Goal: Ask a question

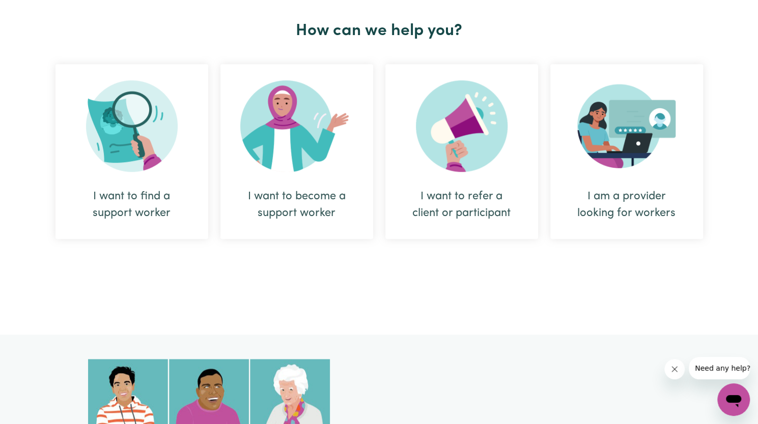
scroll to position [385, 0]
click at [297, 171] on img at bounding box center [296, 126] width 113 height 92
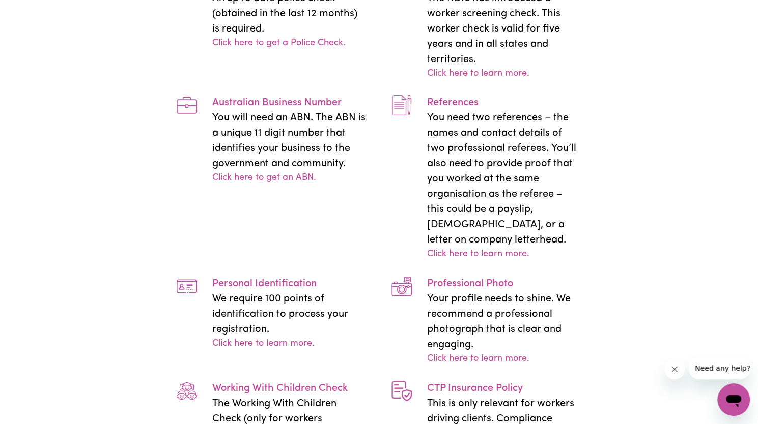
scroll to position [2077, 0]
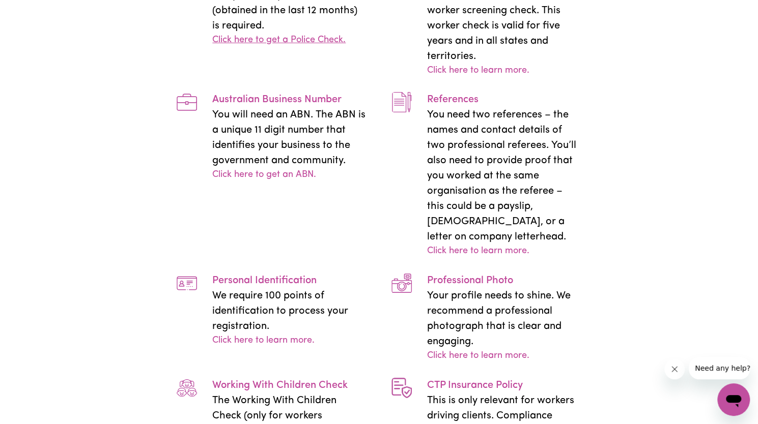
click at [261, 47] on link "Click here to get a Police Check." at bounding box center [278, 41] width 133 height 14
click at [467, 78] on link "Click here to learn more." at bounding box center [478, 71] width 102 height 14
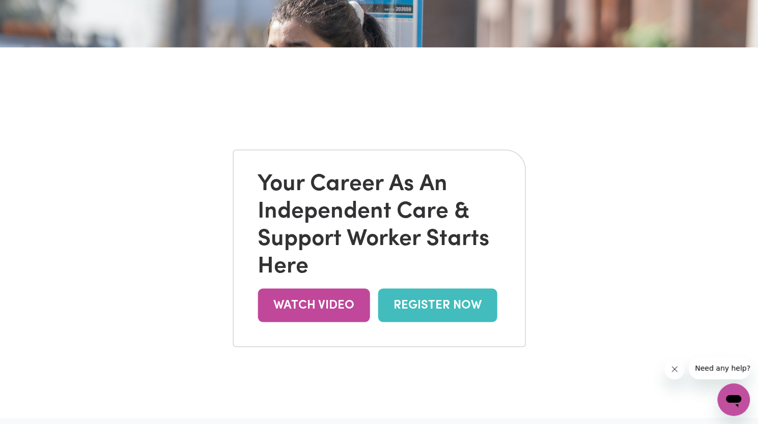
scroll to position [0, 0]
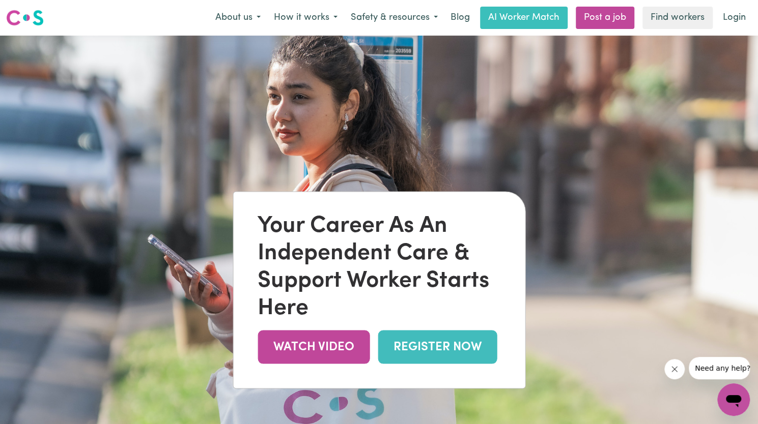
click at [461, 343] on link "REGISTER NOW" at bounding box center [437, 347] width 119 height 33
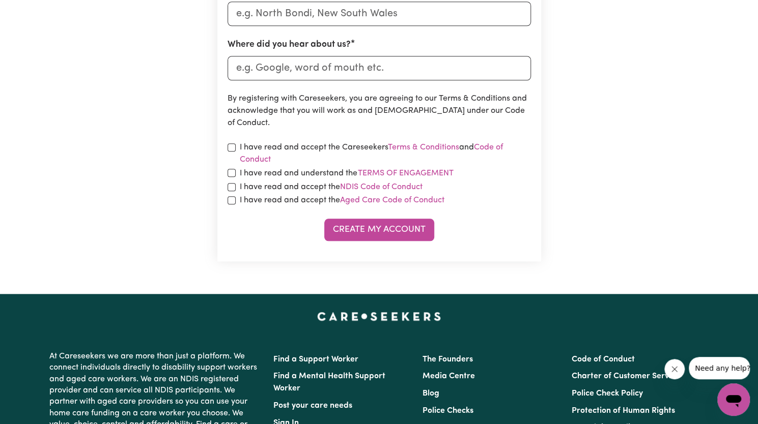
scroll to position [491, 0]
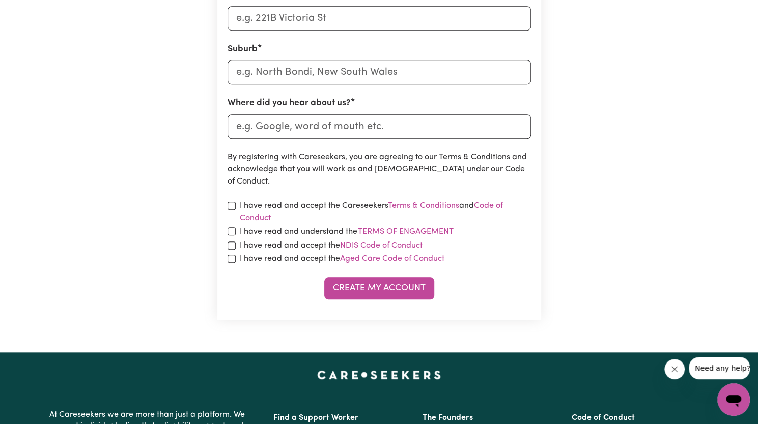
scroll to position [421, 0]
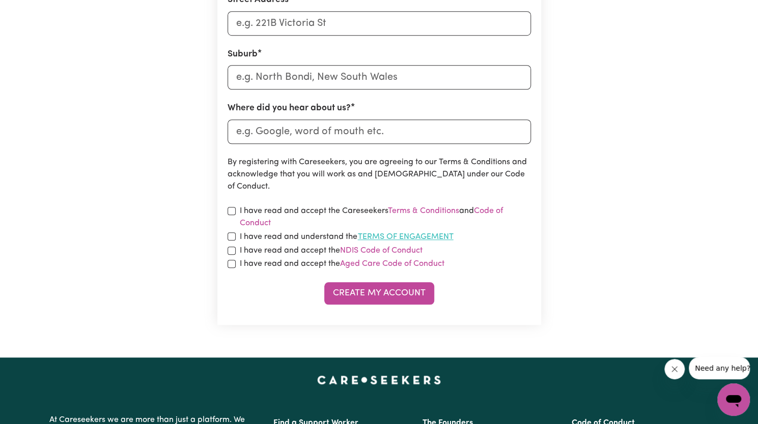
click at [390, 237] on button "Terms of Engagement" at bounding box center [405, 236] width 97 height 13
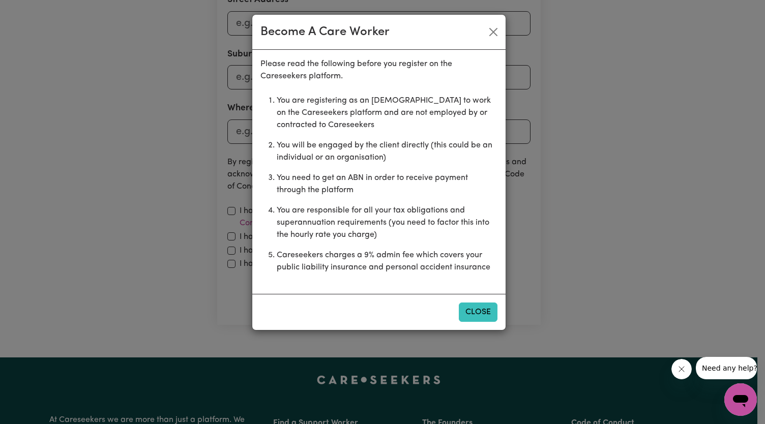
click at [472, 306] on button "Close" at bounding box center [478, 312] width 39 height 19
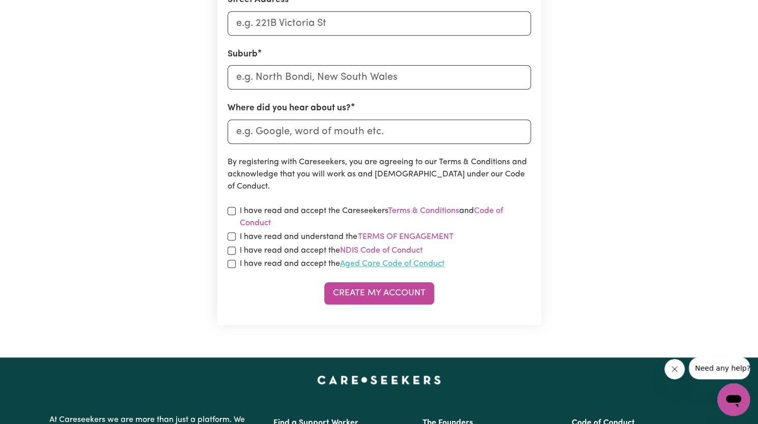
click at [386, 263] on link "Aged Care Code of Conduct" at bounding box center [392, 264] width 104 height 8
click at [494, 208] on link "Code of Conduct" at bounding box center [371, 217] width 263 height 20
click at [425, 210] on link "Terms & Conditions" at bounding box center [423, 211] width 71 height 8
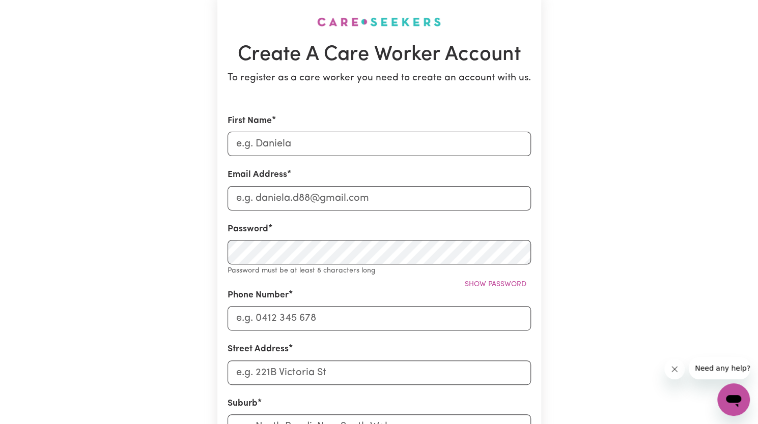
scroll to position [70, 0]
click at [478, 270] on div "Password Password must be at least 8 characters long Show password" at bounding box center [378, 251] width 303 height 54
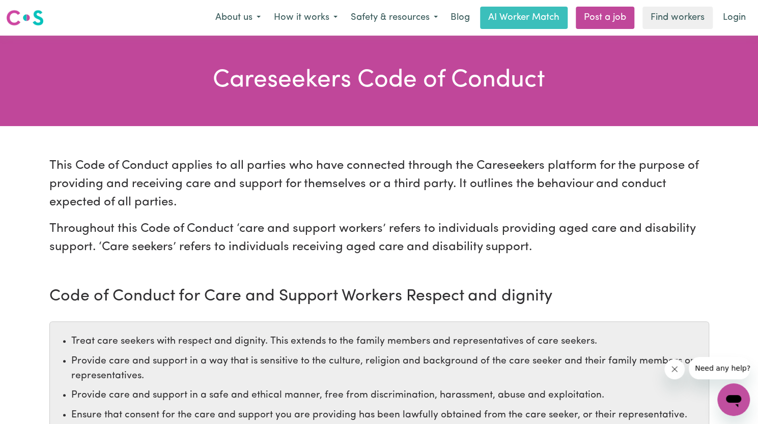
click at [729, 401] on icon "Open messaging window" at bounding box center [733, 401] width 15 height 12
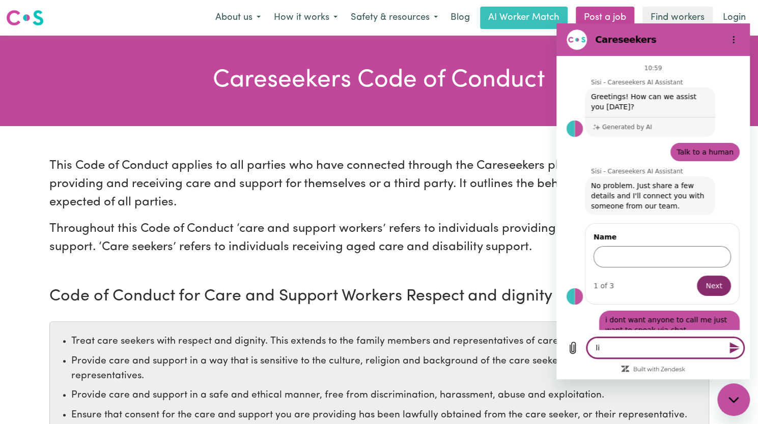
scroll to position [970, 0]
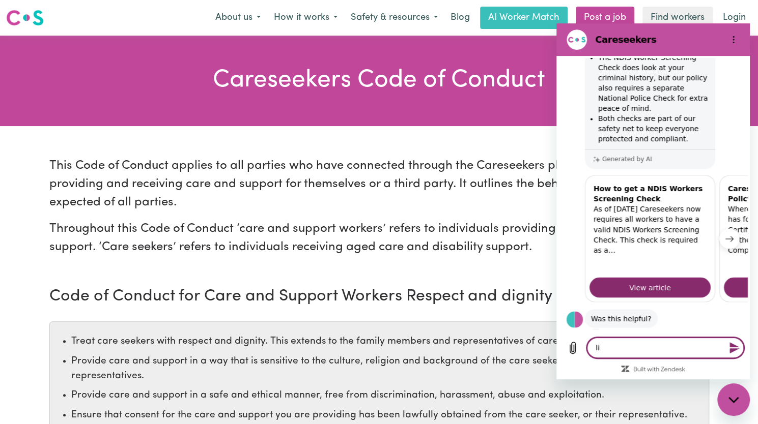
type textarea "lic"
type textarea "x"
type textarea "lice"
type textarea "x"
type textarea "lic"
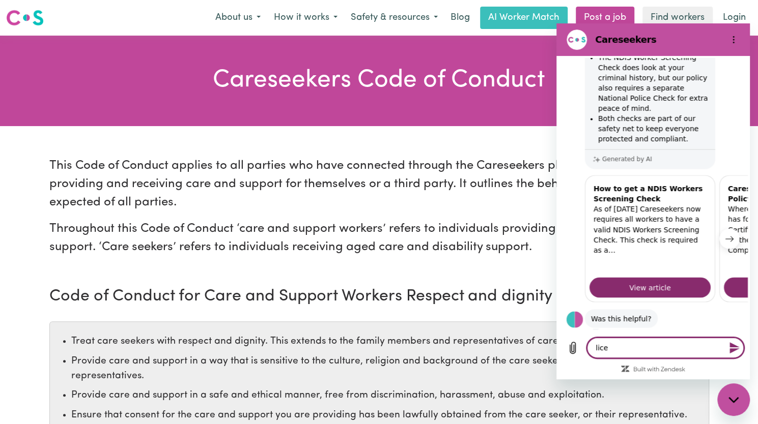
type textarea "x"
type textarea "li"
type textarea "x"
type textarea "l"
type textarea "x"
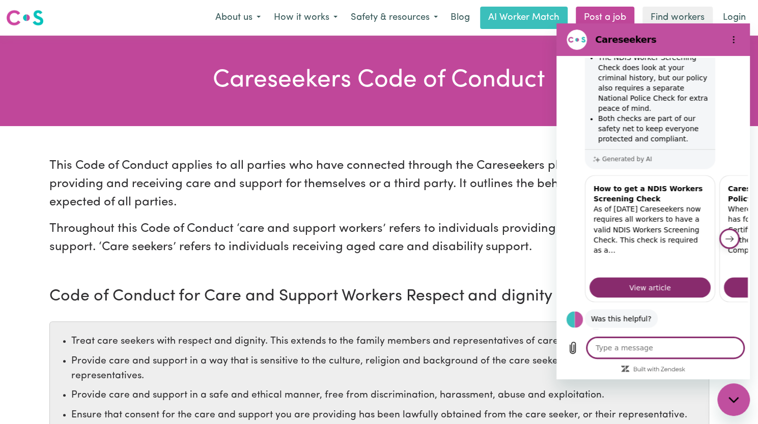
click at [722, 228] on button "Next item" at bounding box center [729, 238] width 20 height 20
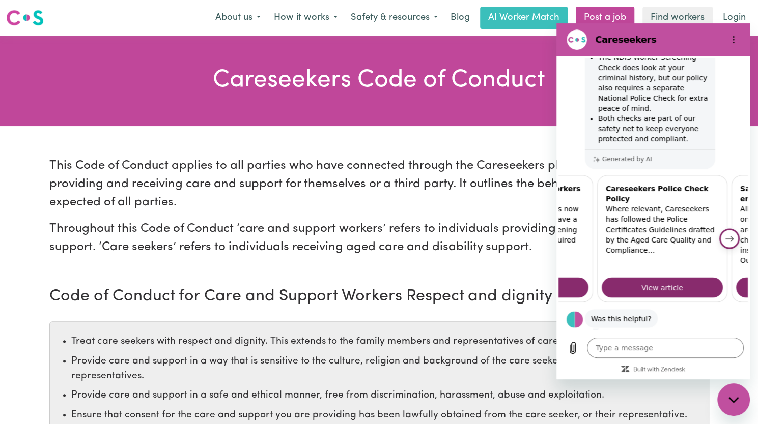
scroll to position [0, 126]
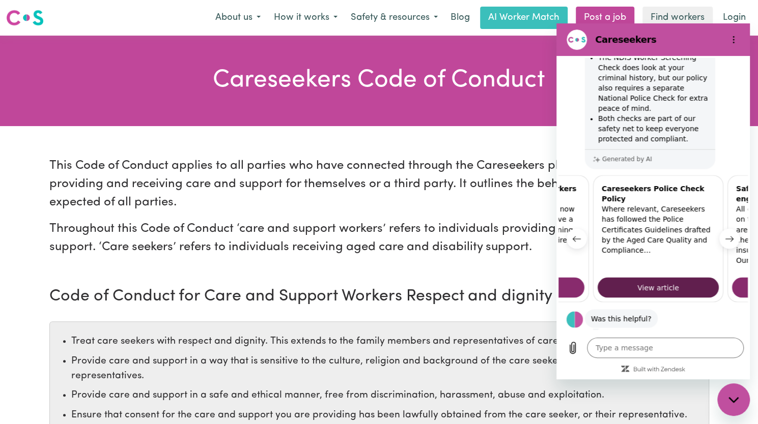
click at [640, 277] on link "View article" at bounding box center [657, 287] width 121 height 20
click at [726, 237] on icon "Next item" at bounding box center [730, 239] width 8 height 5
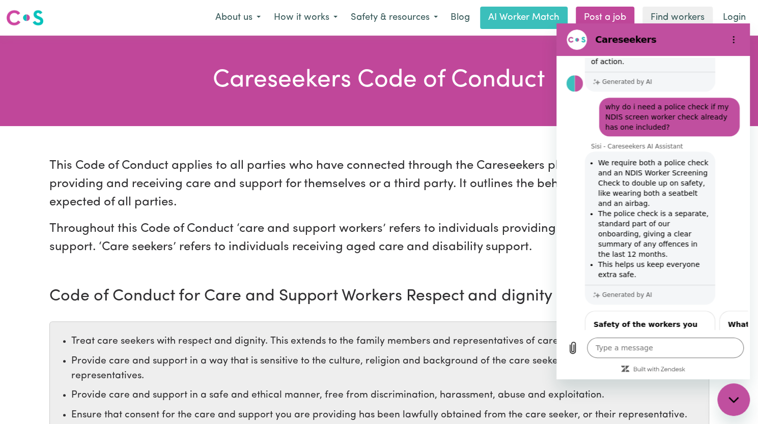
scroll to position [512, 0]
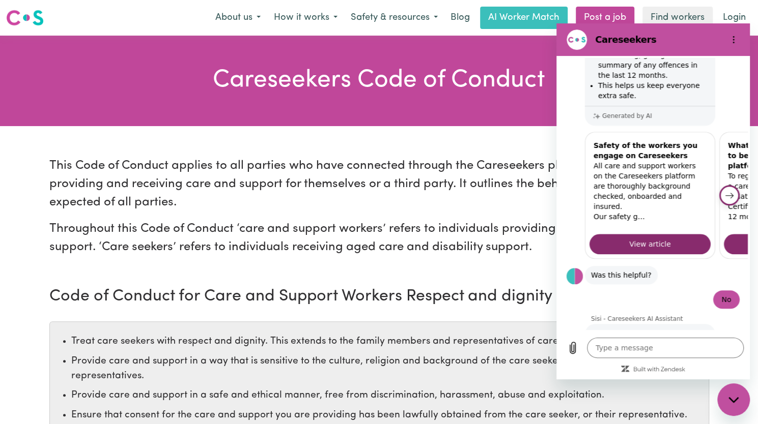
click at [726, 193] on icon "Next item" at bounding box center [730, 195] width 8 height 5
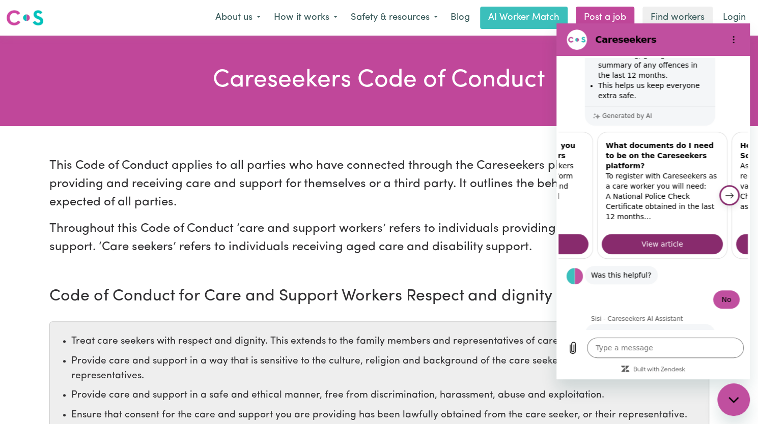
scroll to position [0, 126]
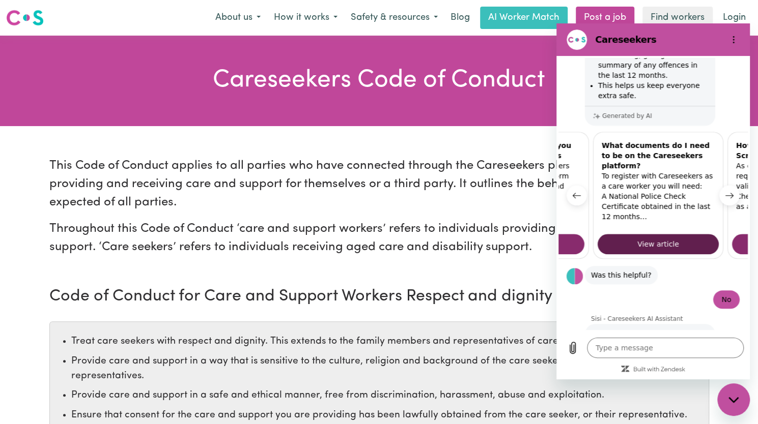
click at [638, 238] on span "View article" at bounding box center [658, 244] width 42 height 12
type textarea "x"
click at [362, 221] on p "Throughout this Code of Conduct ‘care and support workers’ refers to individual…" at bounding box center [378, 238] width 659 height 37
click at [341, 309] on div "Code of Conduct for Care and Support Workers Respect and dignity Treat care see…" at bounding box center [378, 362] width 659 height 150
click at [425, 212] on div "This Code of Conduct applies to all parties who have connected through the Care…" at bounding box center [378, 207] width 659 height 100
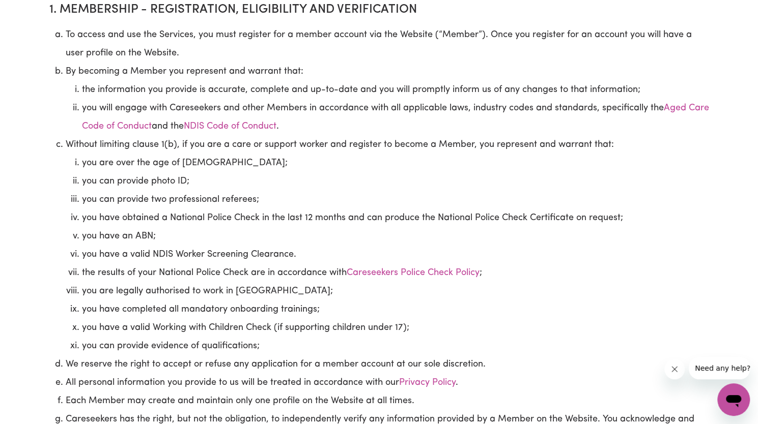
scroll to position [455, 0]
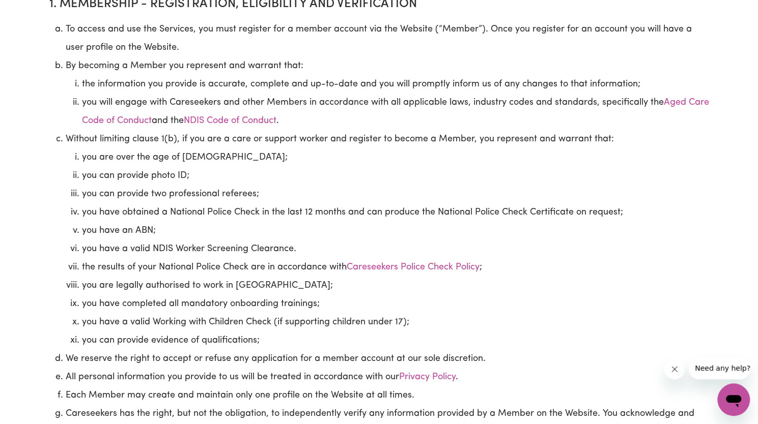
click at [735, 399] on icon "Open messaging window" at bounding box center [733, 401] width 15 height 12
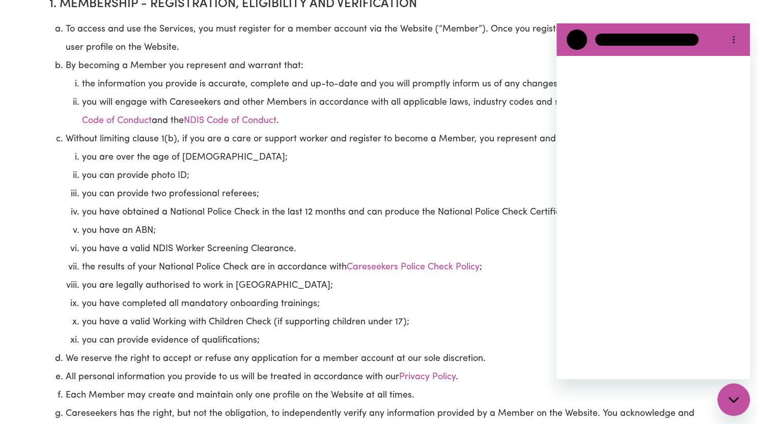
scroll to position [0, 0]
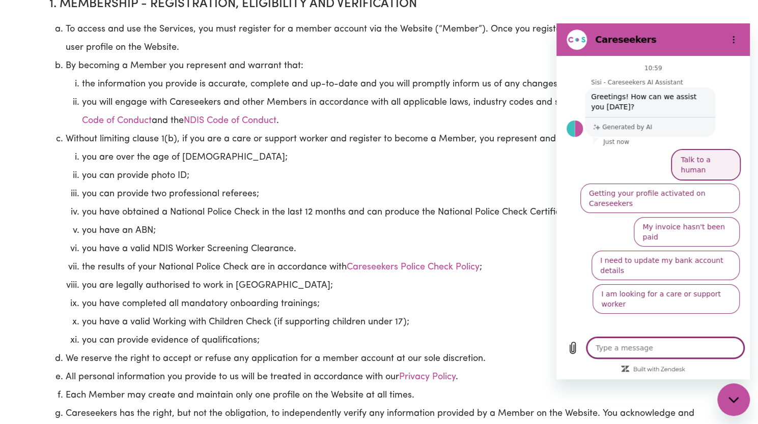
click at [706, 153] on button "Talk to a human" at bounding box center [706, 165] width 68 height 30
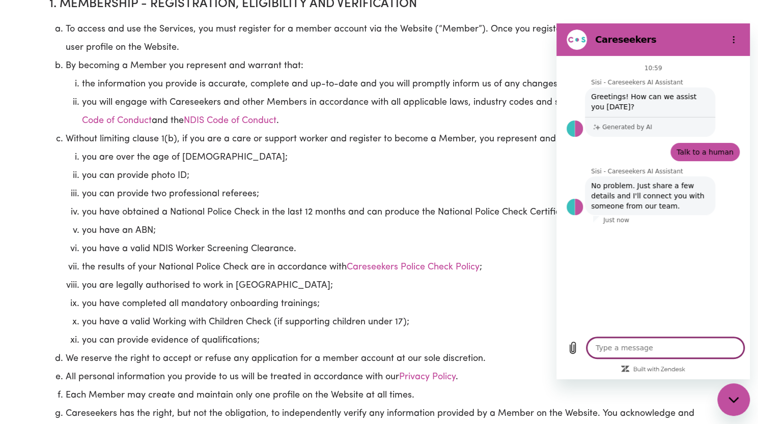
type textarea "x"
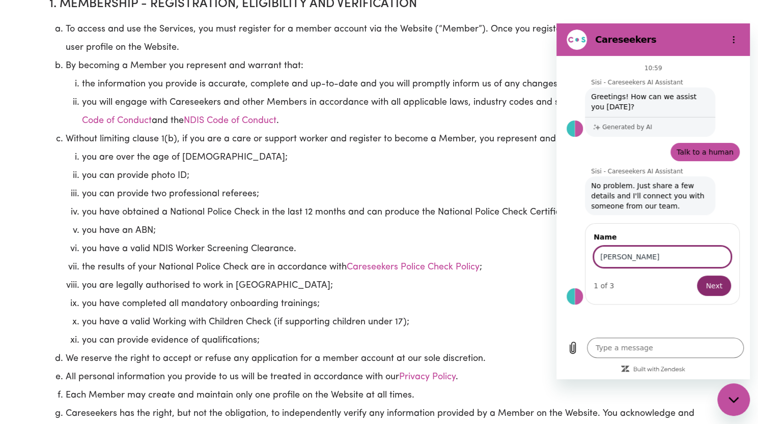
click at [602, 262] on input "elizabeth" at bounding box center [661, 256] width 137 height 21
type input "Elizabeth"
click at [711, 280] on span "Next" at bounding box center [713, 286] width 17 height 12
type textarea "x"
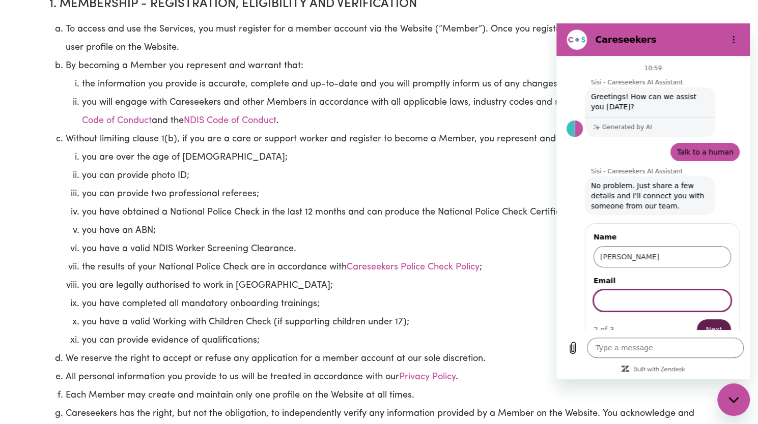
scroll to position [18, 0]
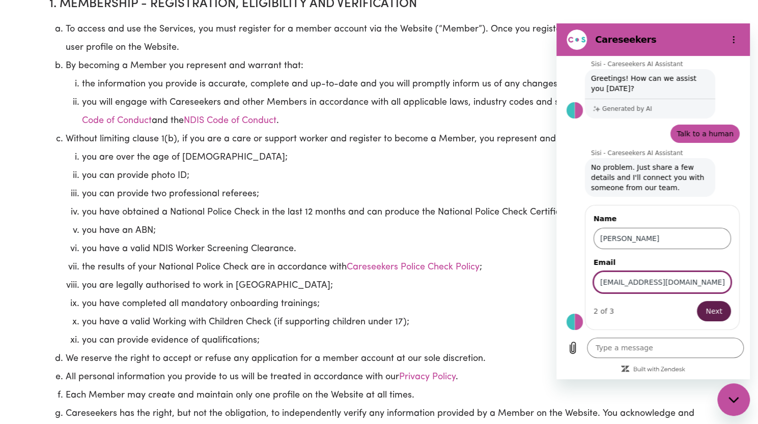
type input "Elizabethjclark03@gmail.com"
click at [705, 314] on span "Next" at bounding box center [713, 311] width 17 height 12
type textarea "x"
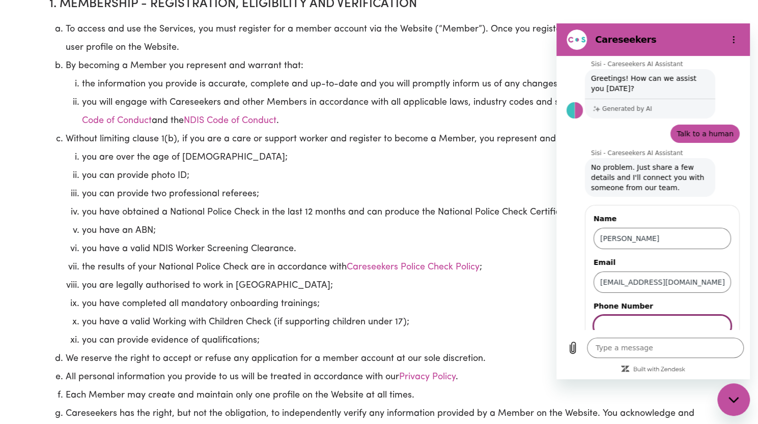
scroll to position [62, 0]
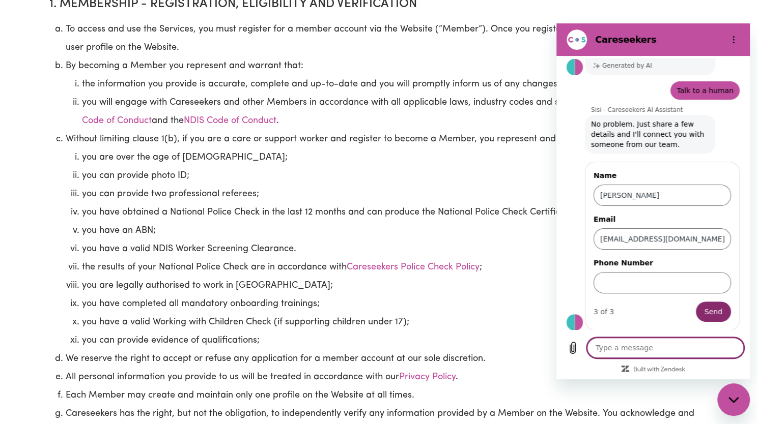
click at [632, 348] on textarea at bounding box center [665, 348] width 157 height 20
type textarea "i"
type textarea "x"
type textarea "i"
type textarea "x"
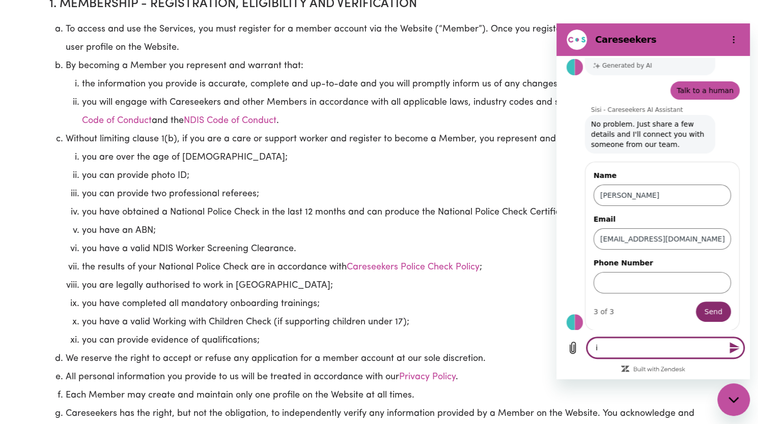
type textarea "i d"
type textarea "x"
type textarea "i do"
type textarea "x"
type textarea "i don"
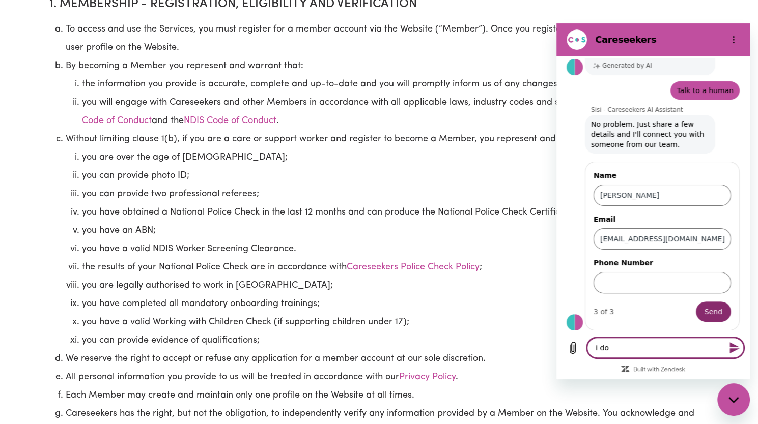
type textarea "x"
type textarea "i dont"
type textarea "x"
type textarea "i dont"
type textarea "x"
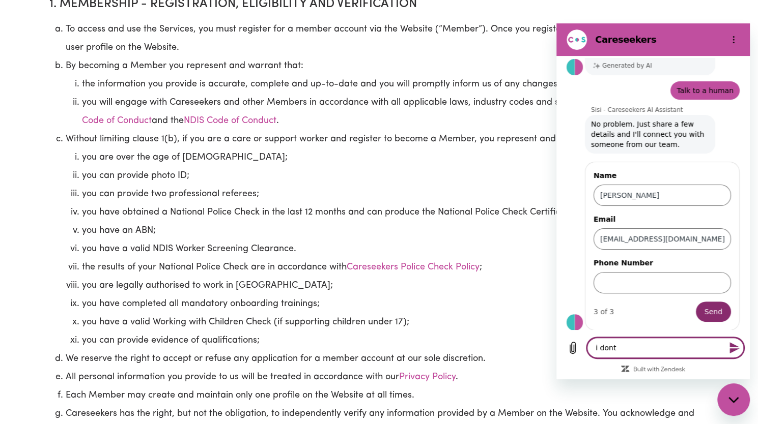
type textarea "i dont w"
type textarea "x"
type textarea "i dont wa"
type textarea "x"
type textarea "i dont wan"
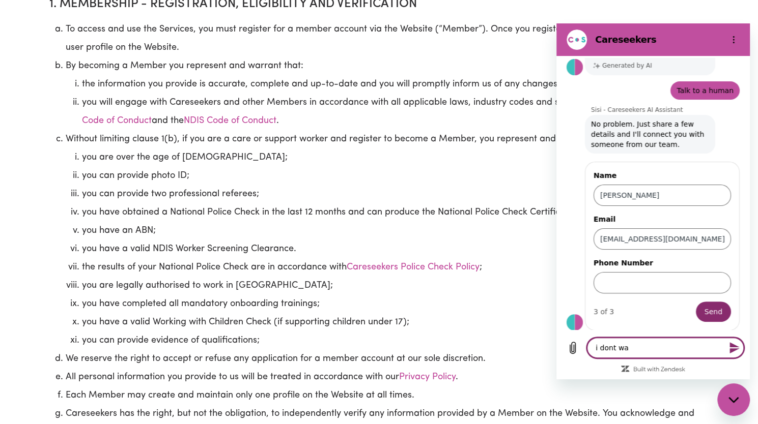
type textarea "x"
type textarea "i dont want"
type textarea "x"
type textarea "i dont want"
type textarea "x"
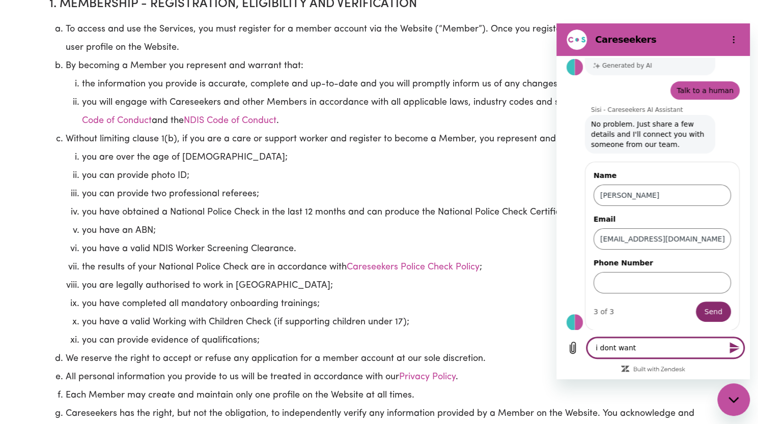
type textarea "i dont want a"
type textarea "x"
type textarea "i dont want an"
type textarea "x"
type textarea "i dont want any"
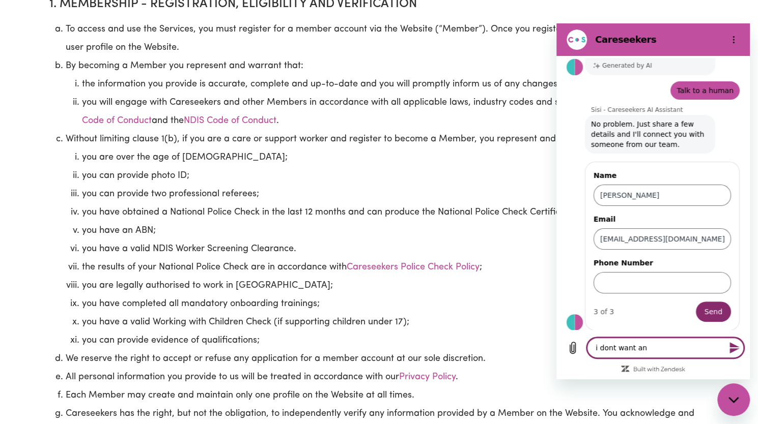
type textarea "x"
type textarea "i dont want anyo"
type textarea "x"
type textarea "i dont want anyon"
type textarea "x"
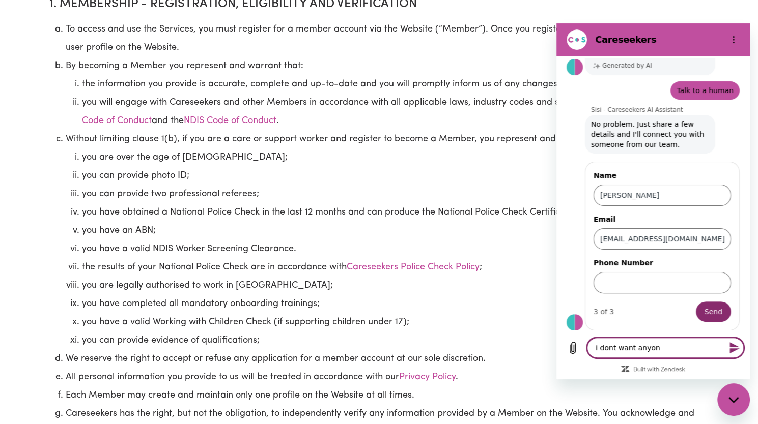
type textarea "i dont want anyone"
type textarea "x"
type textarea "i dont want anyone"
type textarea "x"
type textarea "i dont want anyone t"
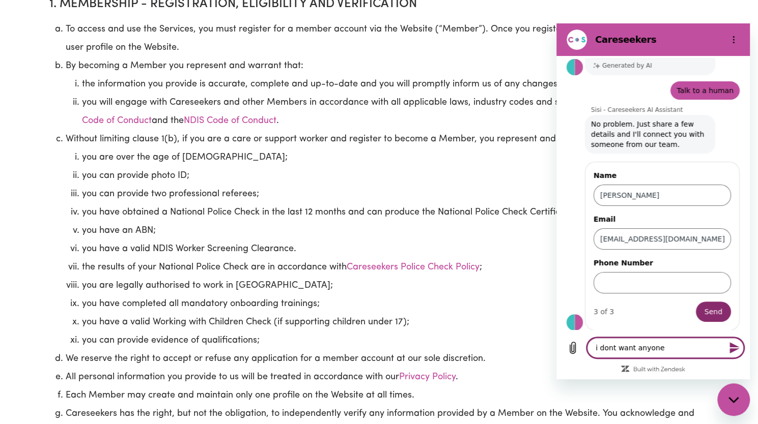
type textarea "x"
type textarea "i dont want anyone to"
type textarea "x"
type textarea "i dont want anyone to"
type textarea "x"
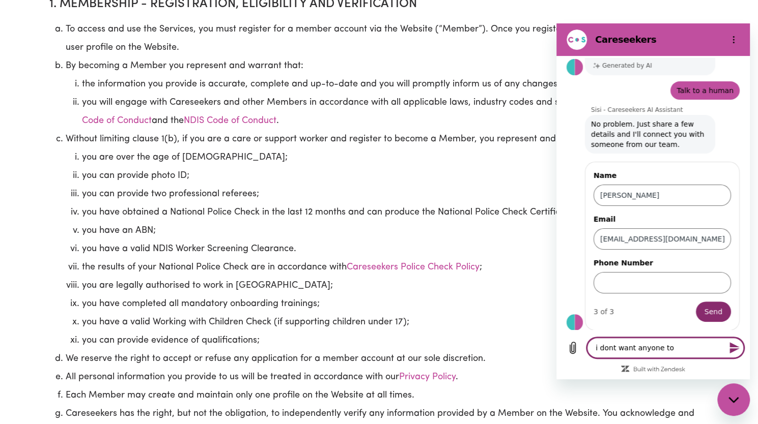
type textarea "i dont want anyone to c"
type textarea "x"
type textarea "i dont want anyone to ca"
type textarea "x"
type textarea "i dont want anyone to cal"
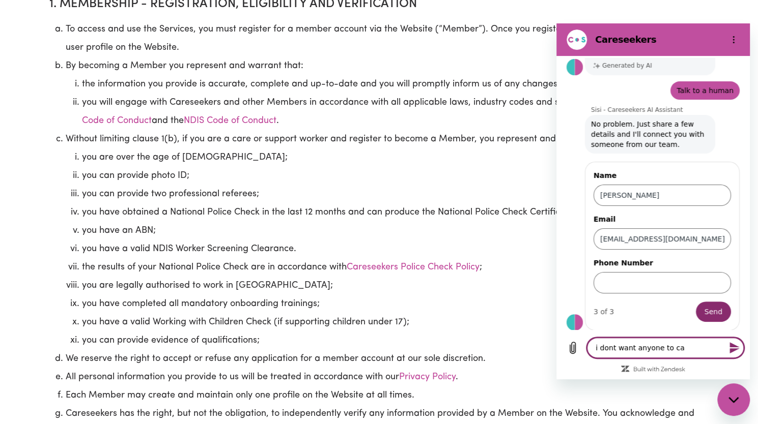
type textarea "x"
type textarea "i dont want anyone to call"
type textarea "x"
type textarea "i dont want anyone to call"
type textarea "x"
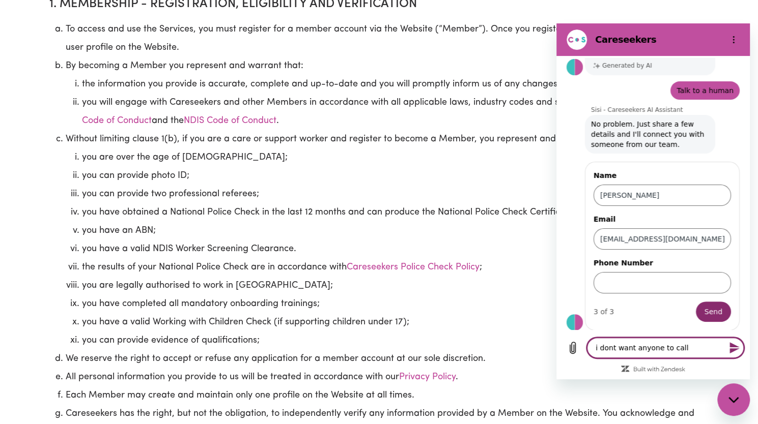
type textarea "i dont want anyone to call m"
type textarea "x"
type textarea "i dont want anyone to call me"
type textarea "x"
type textarea "i dont want anyone to call me"
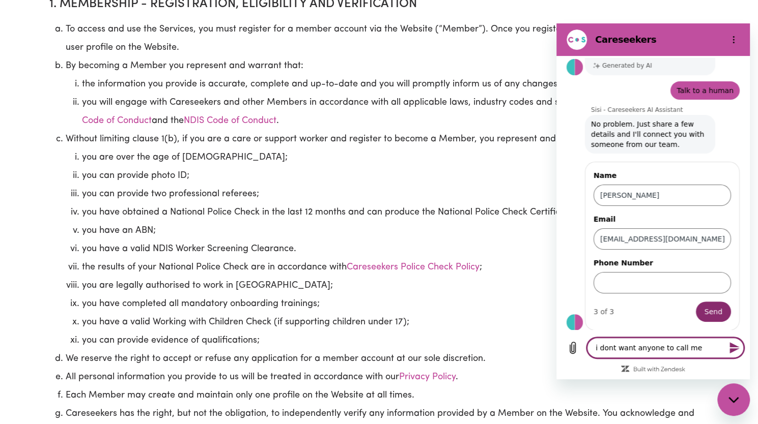
type textarea "x"
type textarea "i dont want anyone to call me j"
type textarea "x"
type textarea "i dont want anyone to call me ju"
type textarea "x"
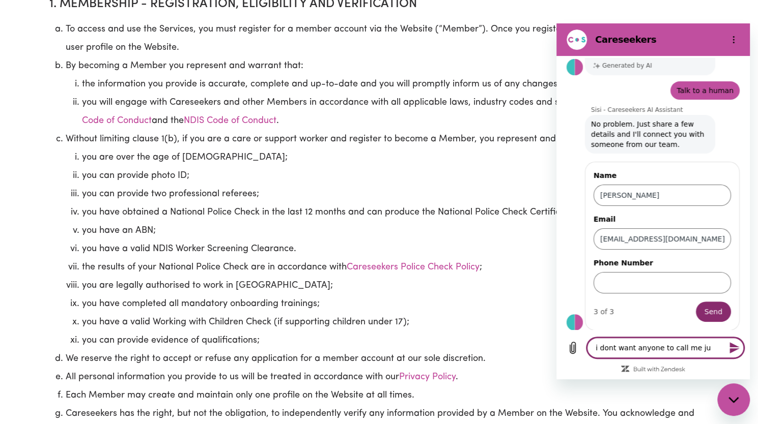
type textarea "i dont want anyone to call me jus"
type textarea "x"
type textarea "i dont want anyone to call me just"
type textarea "x"
type textarea "i dont want anyone to call me just"
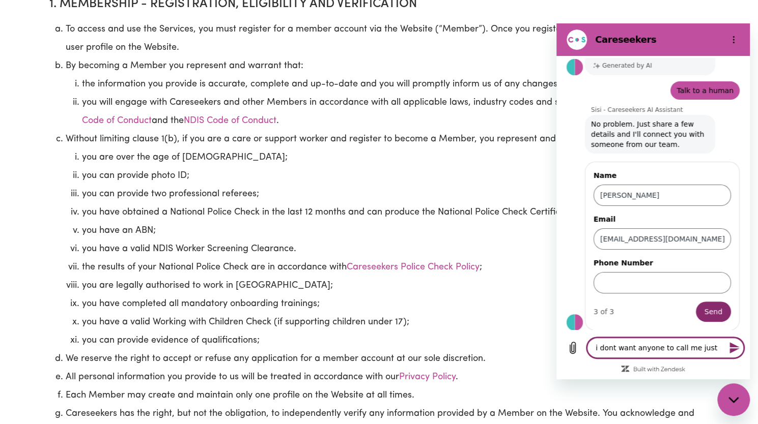
type textarea "x"
type textarea "i dont want anyone to call me just w"
type textarea "x"
type textarea "i dont want anyone to call me just wa"
type textarea "x"
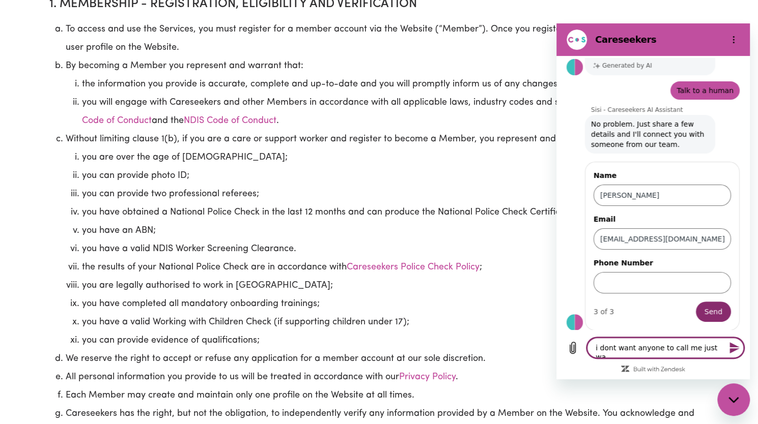
type textarea "i dont want anyone to call me just wan"
type textarea "x"
type textarea "i dont want anyone to call me just want"
type textarea "x"
type textarea "i dont want anyone to call me just want"
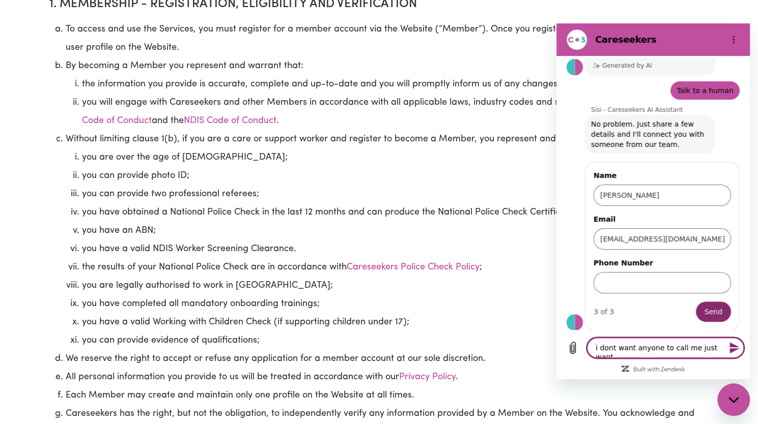
type textarea "x"
type textarea "i dont want anyone to call me just want t"
type textarea "x"
type textarea "i dont want anyone to call me just want to"
type textarea "x"
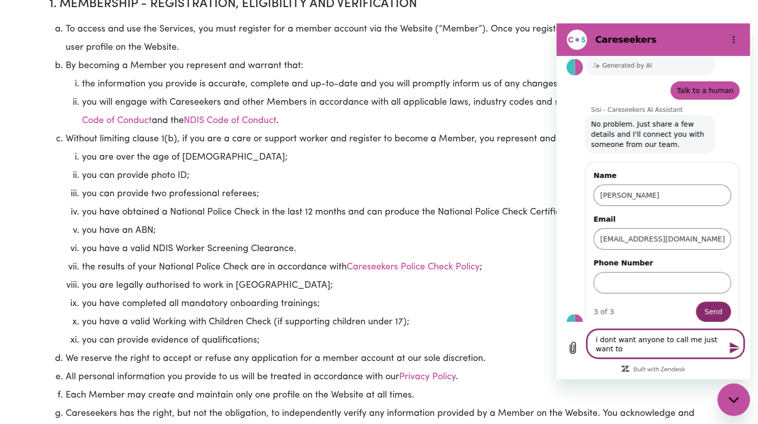
type textarea "i dont want anyone to call me just want to"
type textarea "x"
type textarea "i dont want anyone to call me just want to s"
type textarea "x"
type textarea "i dont want anyone to call me just want to sp"
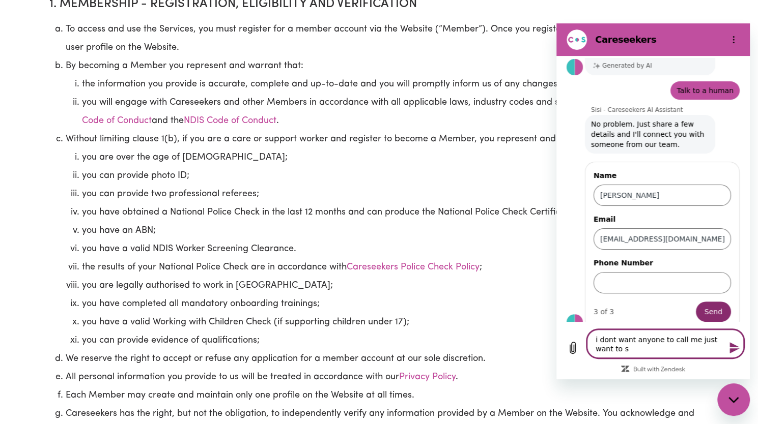
type textarea "x"
type textarea "i dont want anyone to call me just want to spe"
type textarea "x"
type textarea "i dont want anyone to call me just want to spea"
type textarea "x"
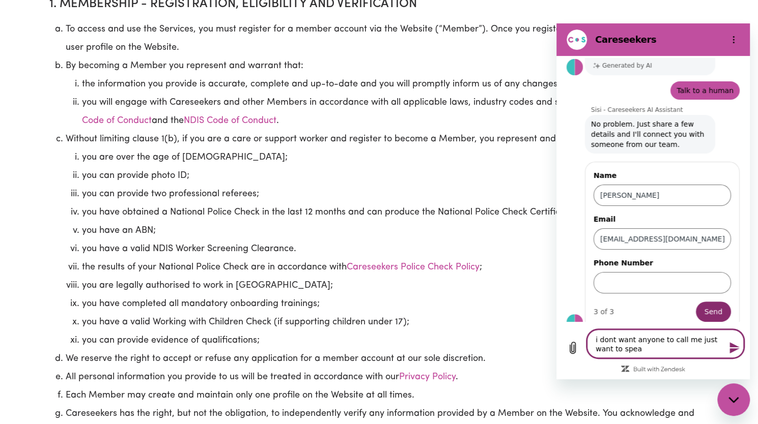
type textarea "i dont want anyone to call me just want to speak"
type textarea "x"
type textarea "i dont want anyone to call me just want to speak"
type textarea "x"
type textarea "i dont want anyone to call me just want to speak v"
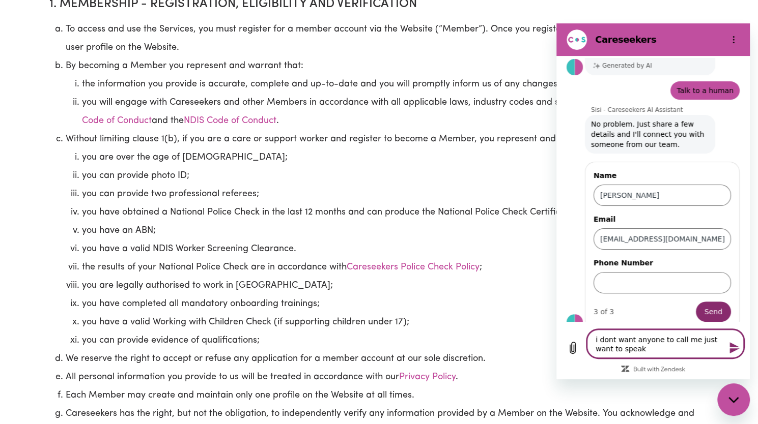
type textarea "x"
type textarea "i dont want anyone to call me just want to speak vi"
type textarea "x"
type textarea "i dont want anyone to call me just want to speak via"
type textarea "x"
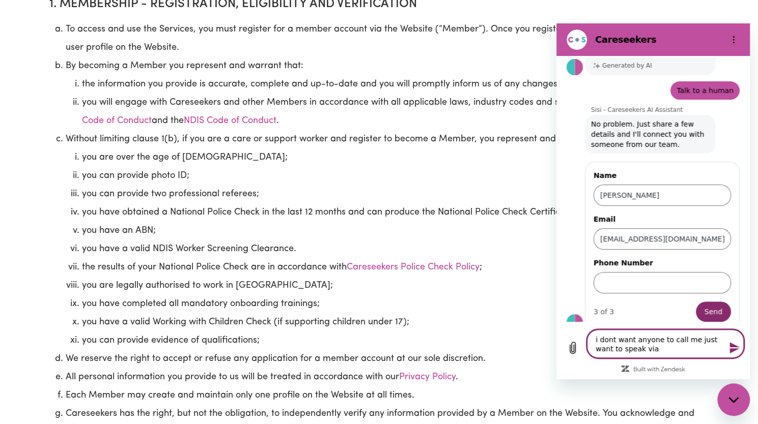
type textarea "i dont want anyone to call me just want to speak via"
type textarea "x"
type textarea "i dont want anyone to call me just want to speak via c"
type textarea "x"
type textarea "i dont want anyone to call me just want to speak via ch"
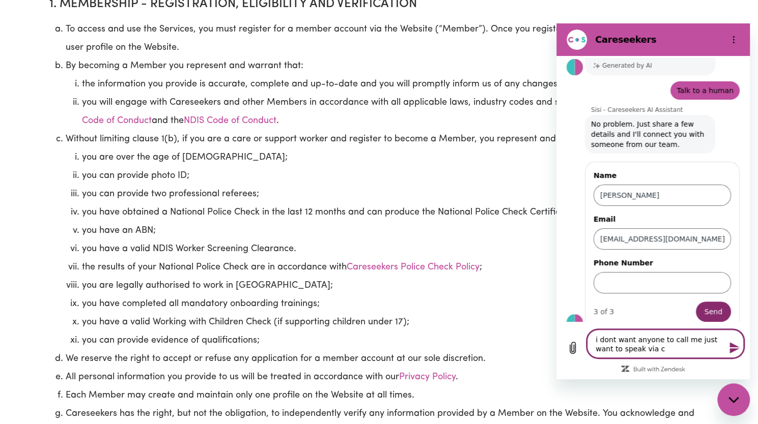
type textarea "x"
type textarea "i dont want anyone to call me just want to speak via cha"
type textarea "x"
type textarea "i dont want anyone to call me just want to speak via chat"
type textarea "x"
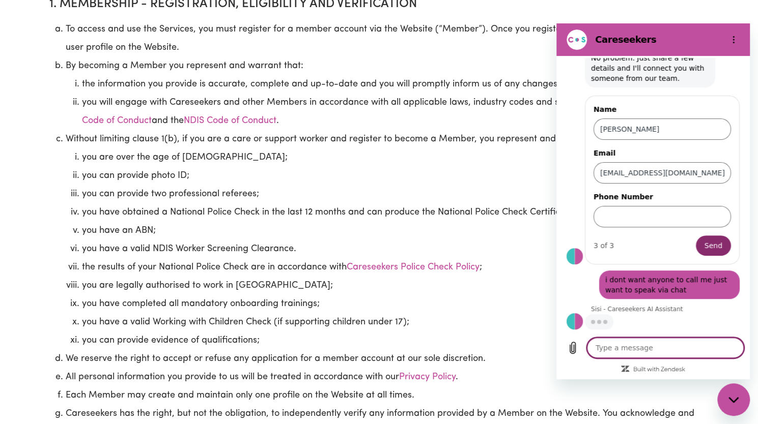
scroll to position [127, 0]
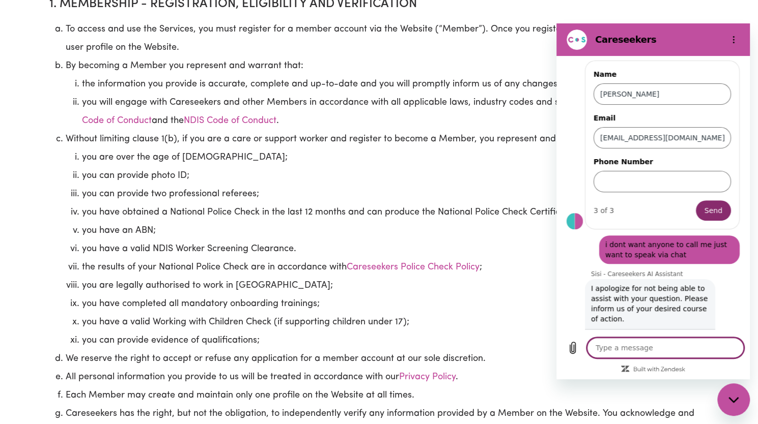
type textarea "x"
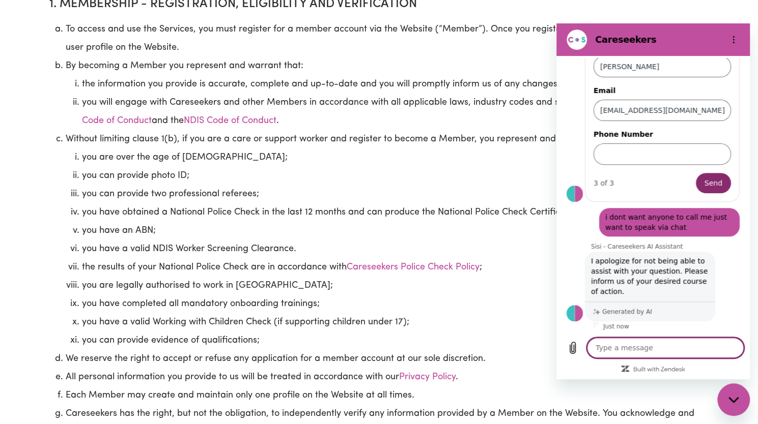
scroll to position [215, 0]
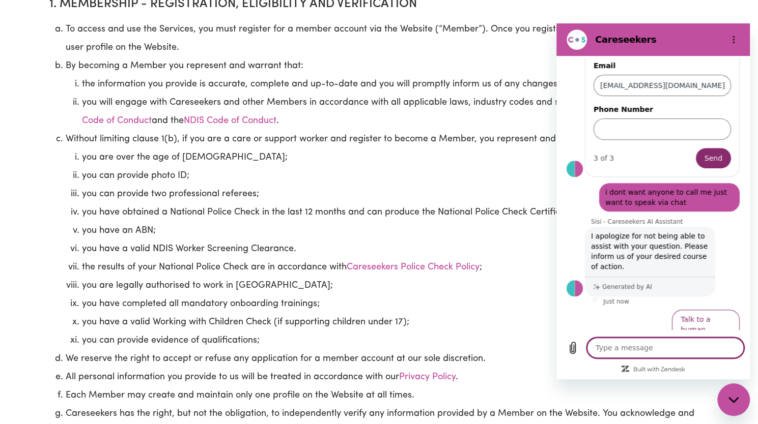
type textarea "w"
type textarea "x"
type textarea "wh"
type textarea "x"
type textarea "why"
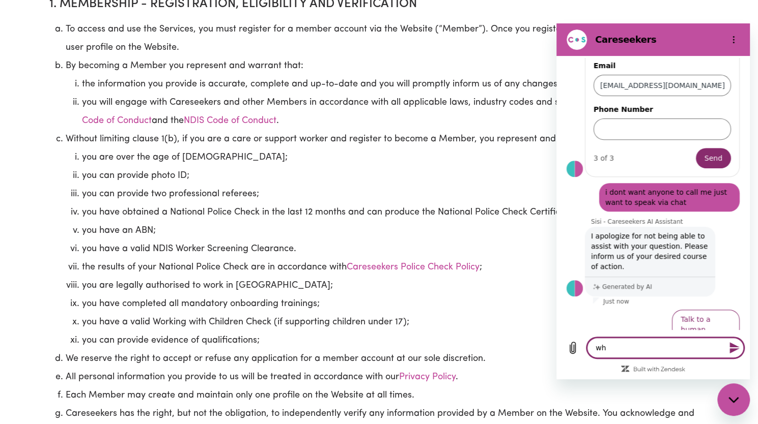
type textarea "x"
type textarea "why"
type textarea "x"
type textarea "why d"
type textarea "x"
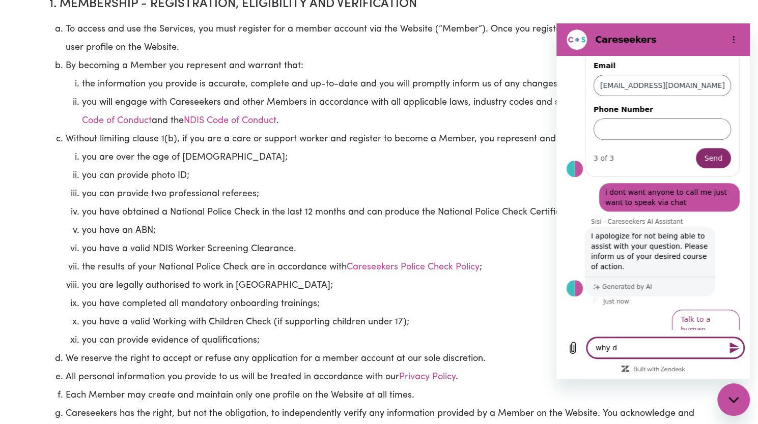
type textarea "why do"
type textarea "x"
type textarea "why do"
type textarea "x"
type textarea "why do i"
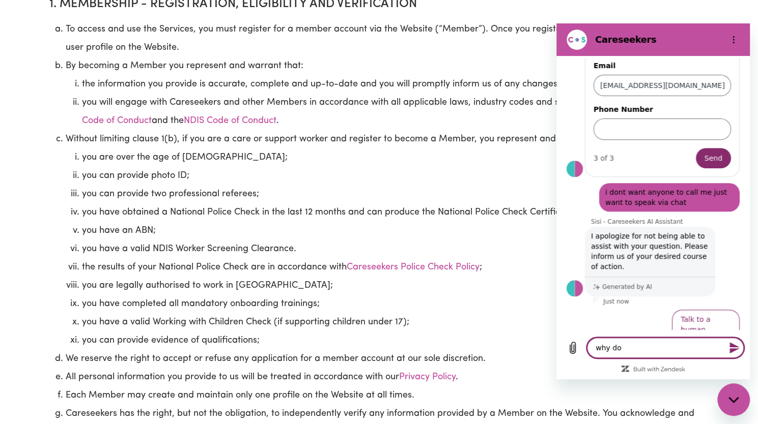
type textarea "x"
type textarea "why do i"
type textarea "x"
type textarea "why do i n"
type textarea "x"
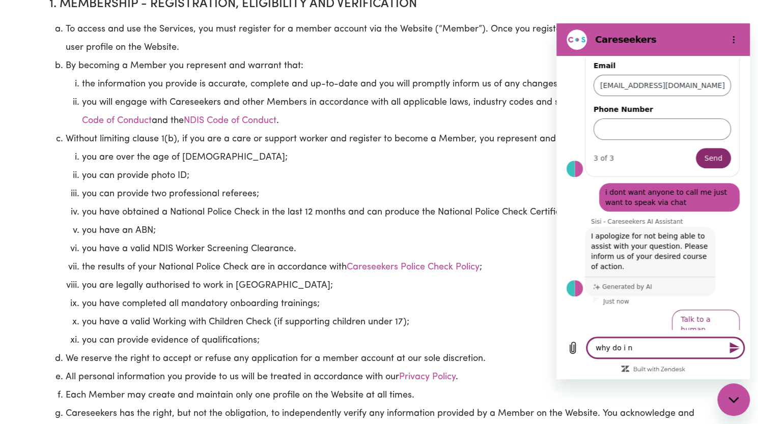
type textarea "why do i ne"
type textarea "x"
type textarea "why do i nee"
type textarea "x"
type textarea "why do i need"
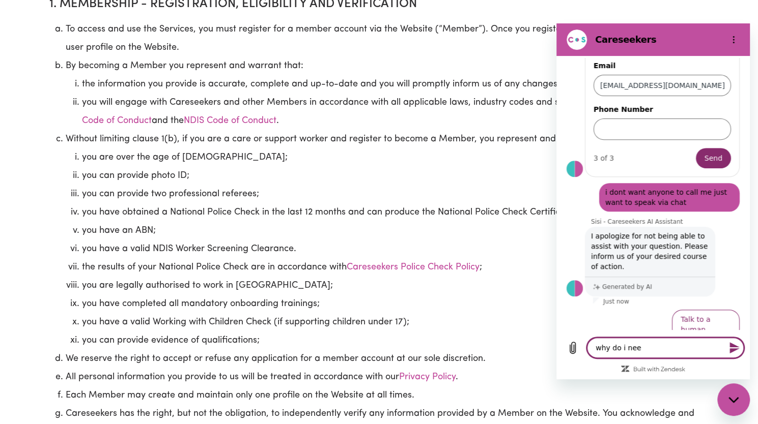
type textarea "x"
type textarea "why do i need"
type textarea "x"
type textarea "why do i need a"
type textarea "x"
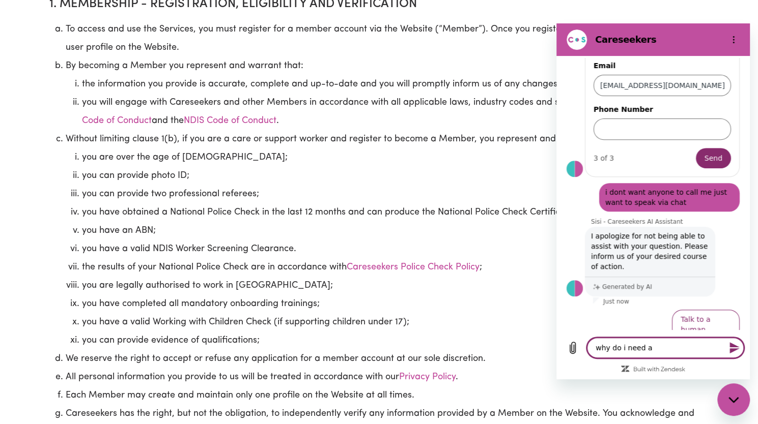
type textarea "why do i need a"
type textarea "x"
type textarea "why do i need a p"
type textarea "x"
type textarea "why do i need a po"
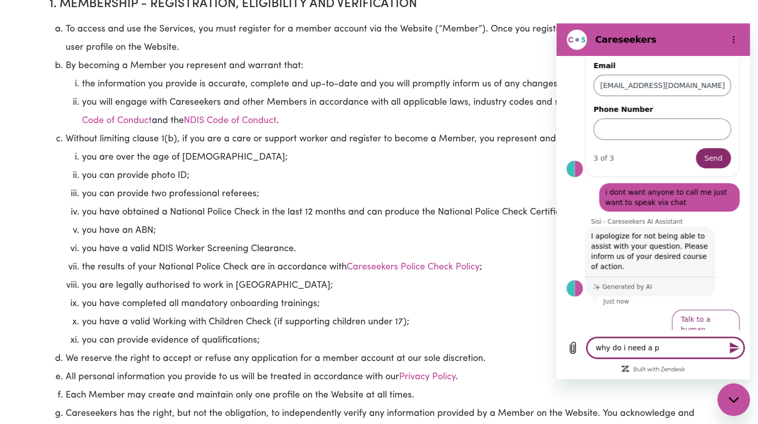
type textarea "x"
type textarea "why do i need a pol"
type textarea "x"
type textarea "why do i need a poli"
type textarea "x"
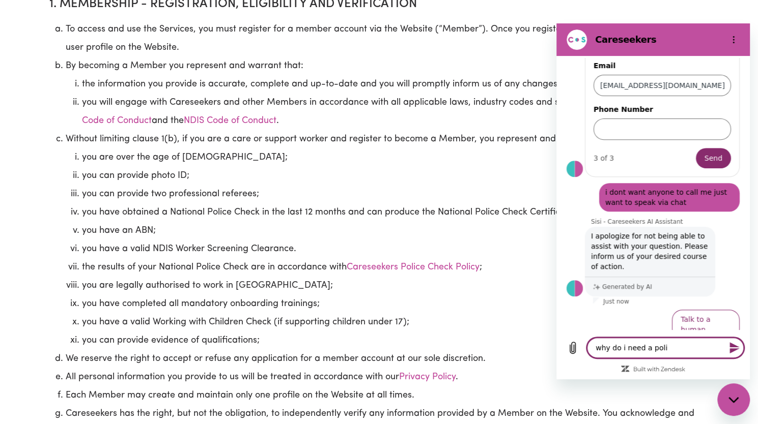
type textarea "why do i need a polic"
type textarea "x"
type textarea "why do i need a police"
type textarea "x"
type textarea "why do i need a police"
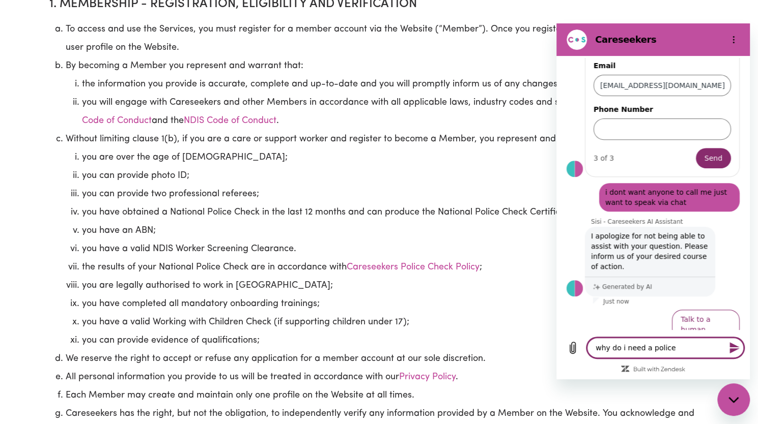
type textarea "x"
type textarea "why do i need a police c"
type textarea "x"
type textarea "why do i need a police ch"
type textarea "x"
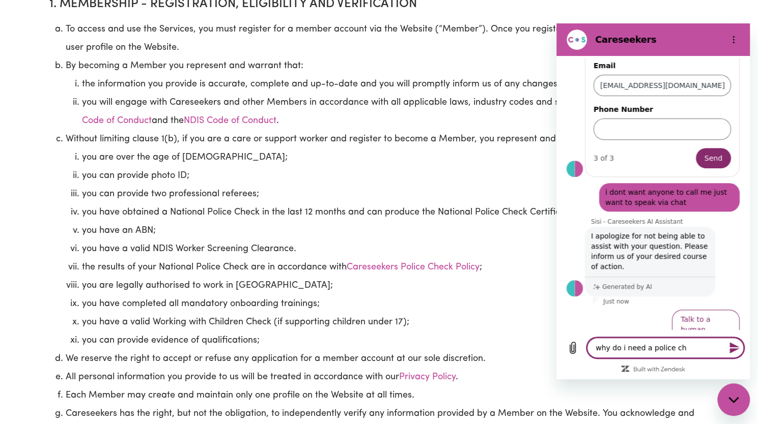
type textarea "why do i need a police che"
type textarea "x"
type textarea "why do i need a police chec"
type textarea "x"
type textarea "why do i need a police check"
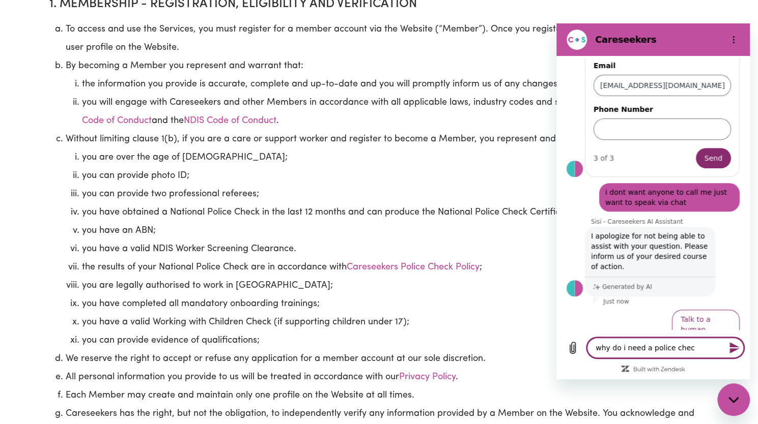
type textarea "x"
type textarea "why do i need a police check"
type textarea "x"
type textarea "why do i need a police check i"
type textarea "x"
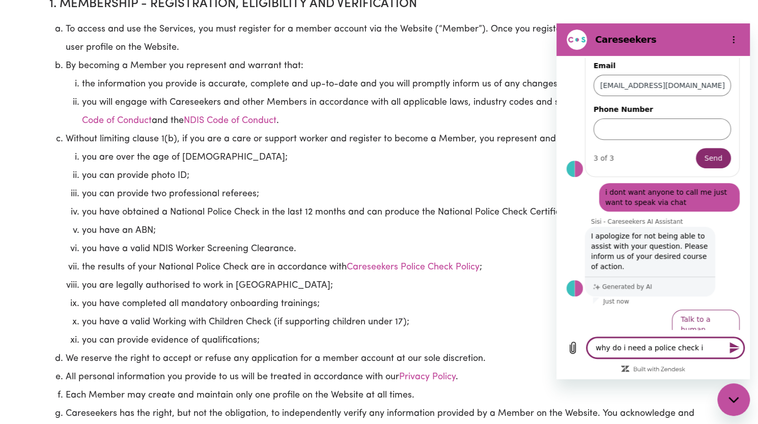
type textarea "why do i need a police check if"
type textarea "x"
type textarea "why do i need a police check if"
type textarea "x"
type textarea "why do i need a police check if m"
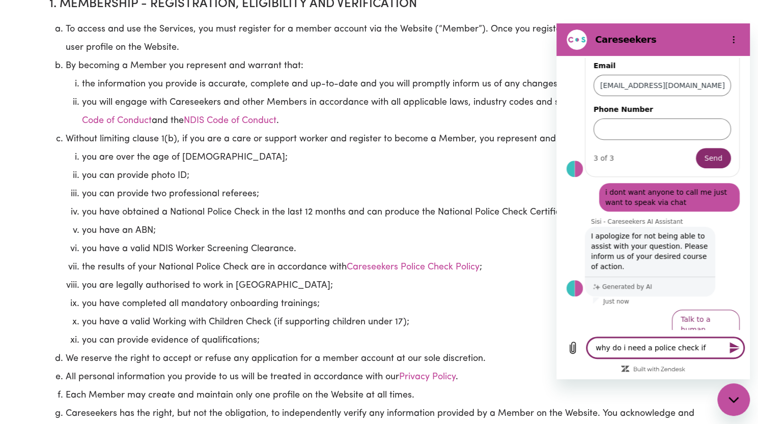
type textarea "x"
type textarea "why do i need a police check if my"
type textarea "x"
type textarea "why do i need a police check if my"
type textarea "x"
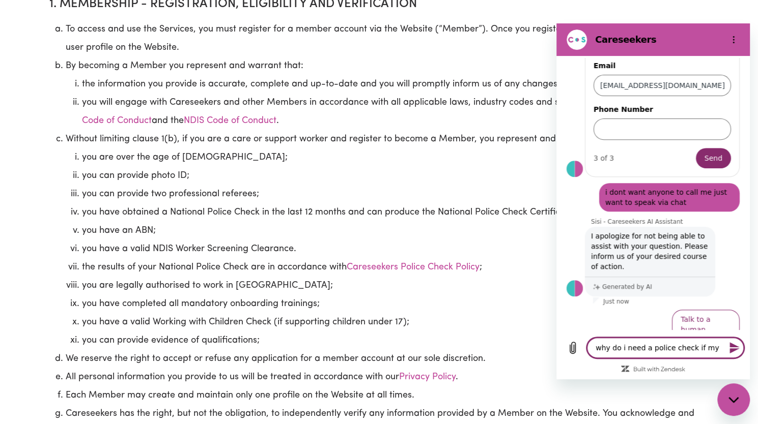
type textarea "why do i need a police check if my N"
type textarea "x"
type textarea "why do i need a police check if my ND"
type textarea "x"
type textarea "why do i need a police check if my NDI"
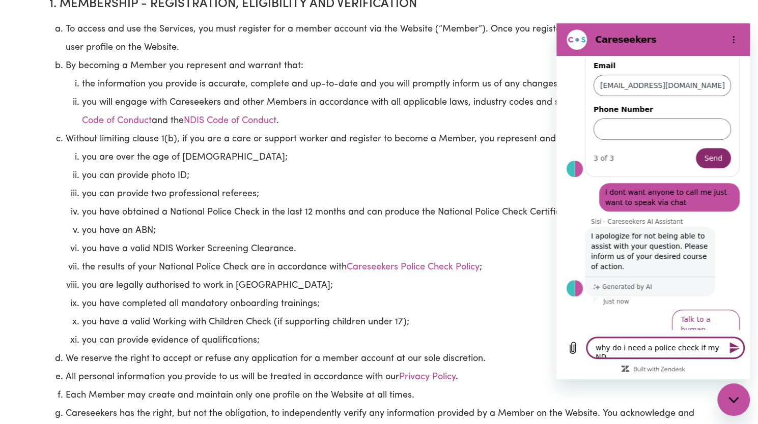
type textarea "x"
type textarea "why do i need a police check if my NDIS"
type textarea "x"
type textarea "why do i need a police check if my NDIS"
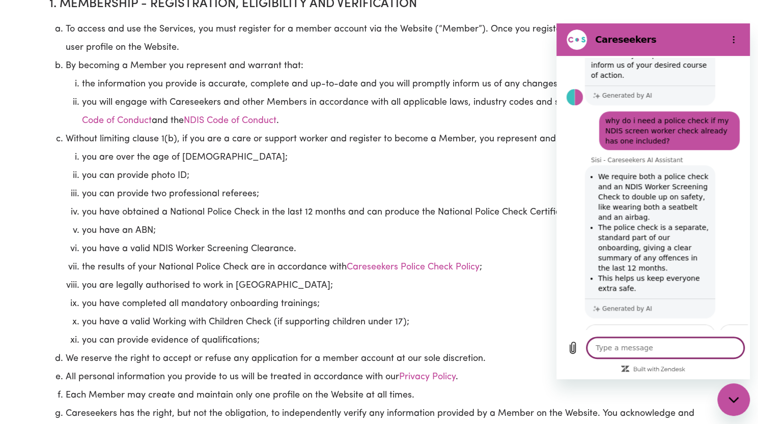
scroll to position [576, 0]
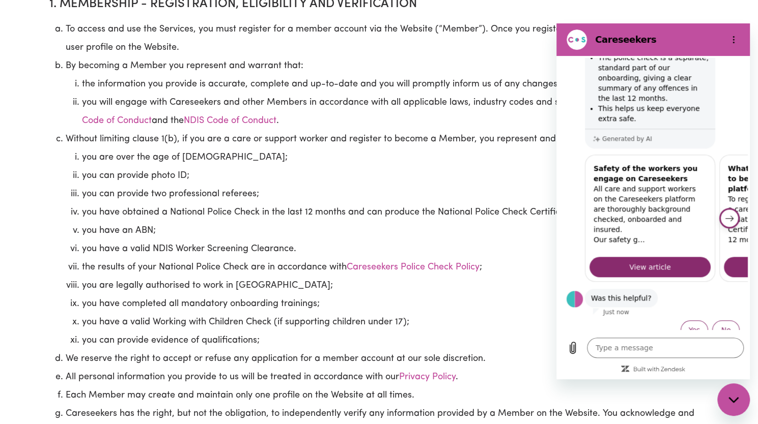
click at [725, 208] on button "Next item" at bounding box center [729, 218] width 20 height 20
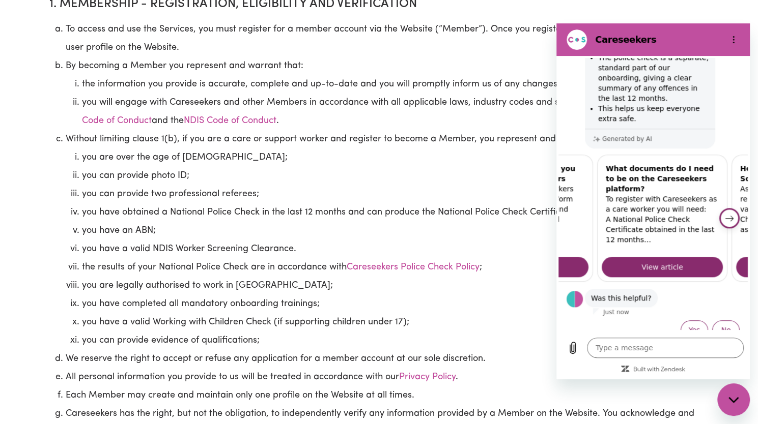
scroll to position [0, 126]
click at [719, 211] on button "Next item" at bounding box center [729, 218] width 20 height 20
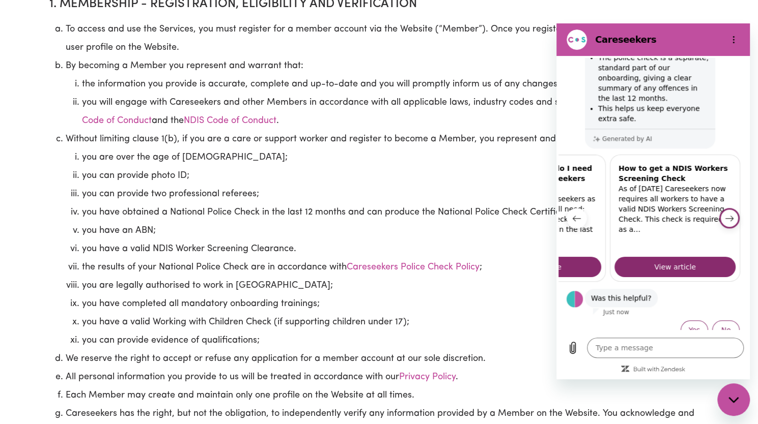
scroll to position [0, 247]
click at [715, 321] on button "No" at bounding box center [725, 330] width 27 height 19
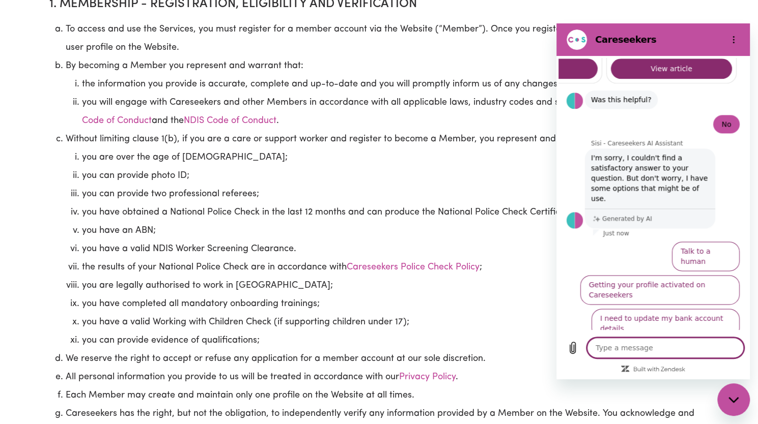
scroll to position [778, 0]
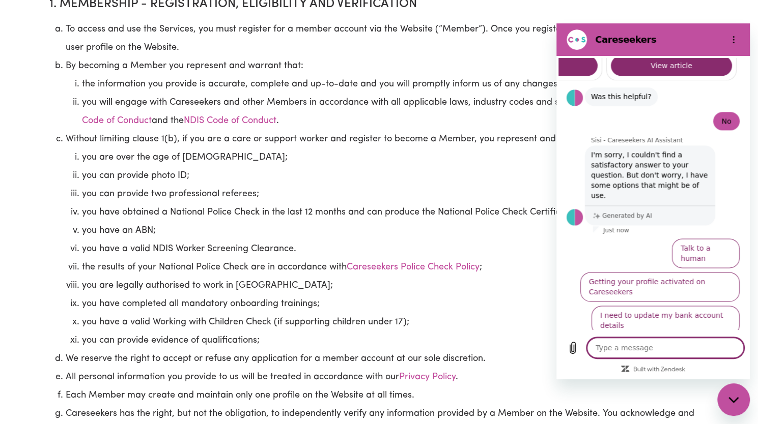
click at [662, 345] on textarea at bounding box center [665, 348] width 157 height 20
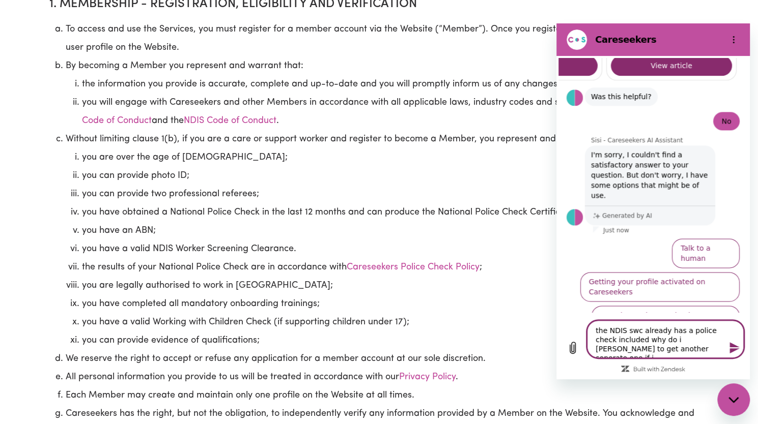
click at [605, 349] on textarea "the NDIS swc already has a police check included why do i ned to get another se…" at bounding box center [665, 340] width 157 height 38
click at [634, 332] on textarea "the NDIS swc already has a police check included why do i ned to get another se…" at bounding box center [665, 340] width 157 height 38
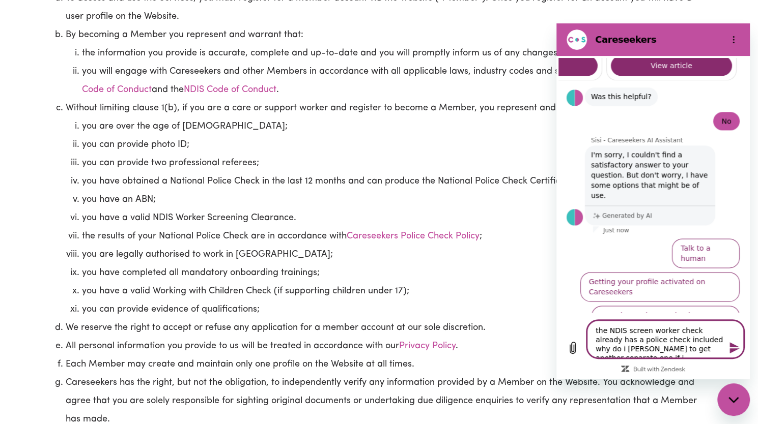
scroll to position [487, 0]
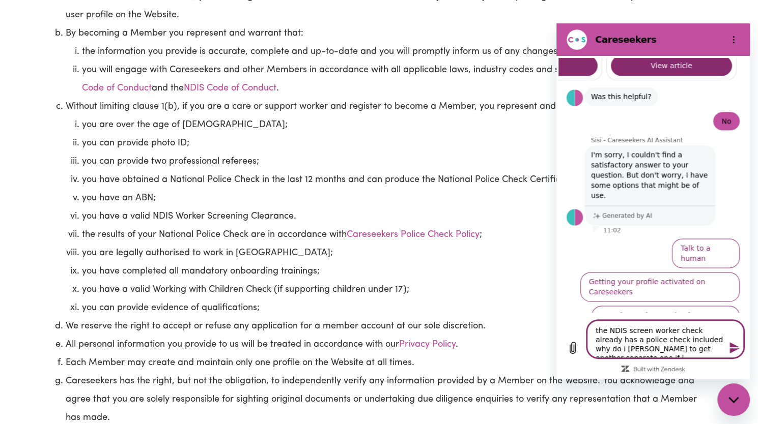
click at [604, 349] on textarea "the NDIS screen worker check already has a police check included why do i ned t…" at bounding box center [665, 340] width 157 height 38
click at [631, 350] on textarea "the NDIS screen worker check already has a police check included why do i need …" at bounding box center [665, 340] width 157 height 38
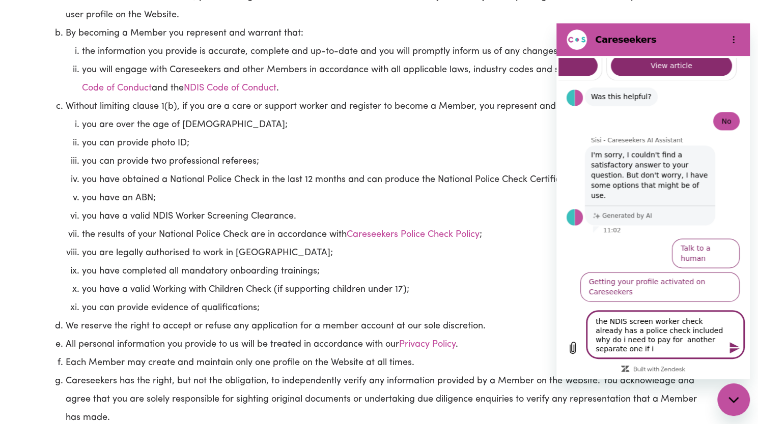
drag, startPoint x: 674, startPoint y: 339, endPoint x: 648, endPoint y: 338, distance: 26.0
click at [648, 338] on textarea "the NDIS screen worker check already has a police check included why do i need …" at bounding box center [665, 334] width 157 height 47
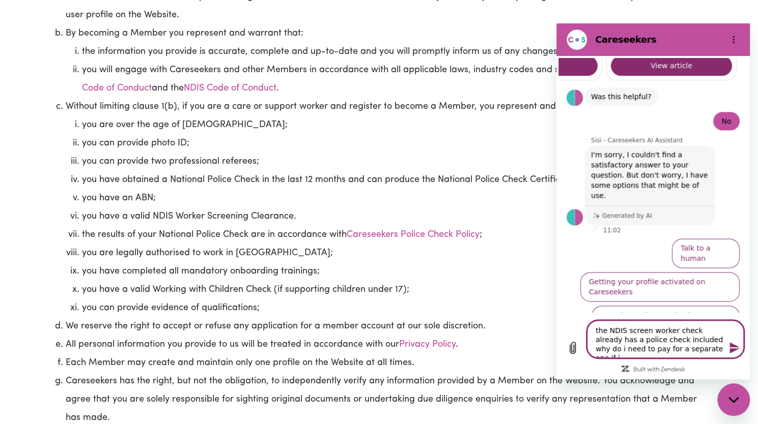
click at [704, 350] on textarea "the NDIS screen worker check already has a police check included why do i need …" at bounding box center [665, 340] width 157 height 38
click at [626, 350] on textarea "the NDIS screen worker check already has a police check included why do i need …" at bounding box center [665, 334] width 157 height 47
click at [669, 350] on textarea "the NDIS screen worker check already has a police check included why do i need …" at bounding box center [665, 334] width 157 height 47
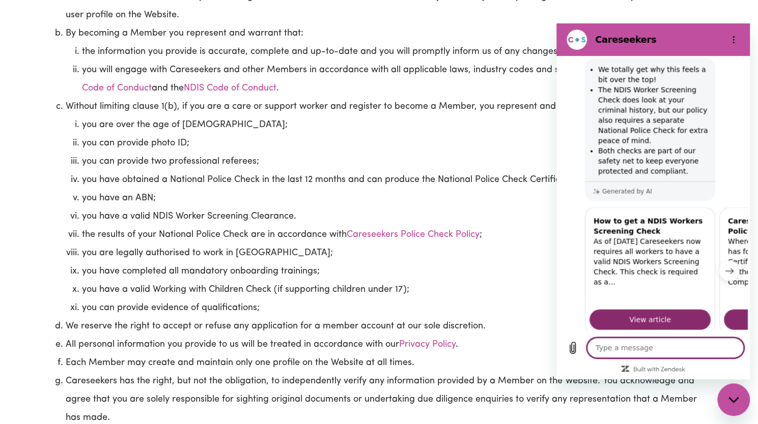
scroll to position [1022, 0]
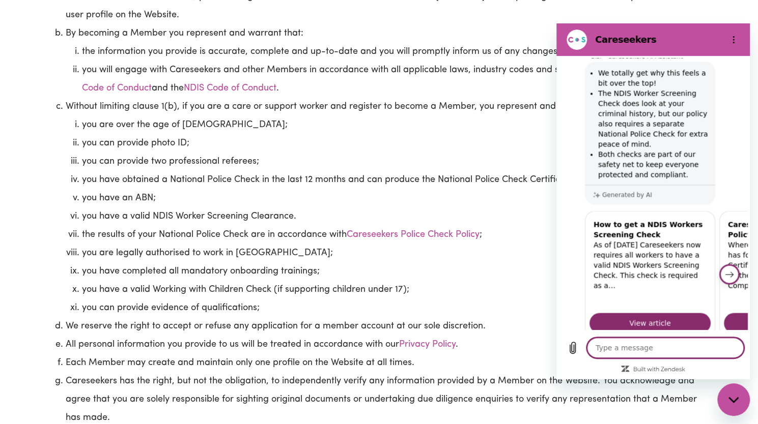
click at [726, 264] on button "Next item" at bounding box center [729, 274] width 20 height 20
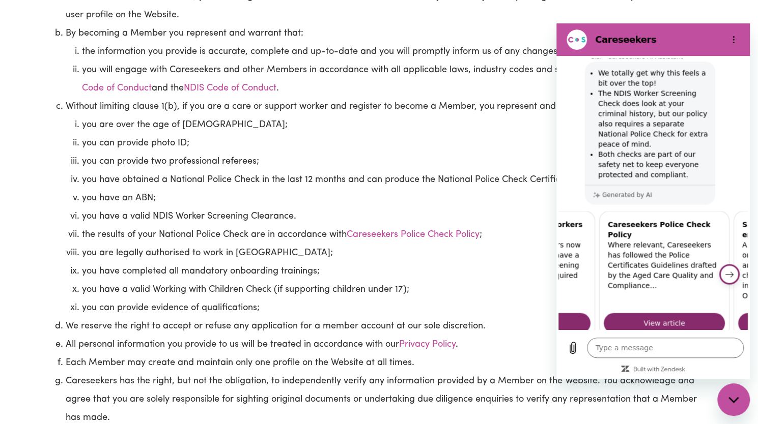
scroll to position [0, 126]
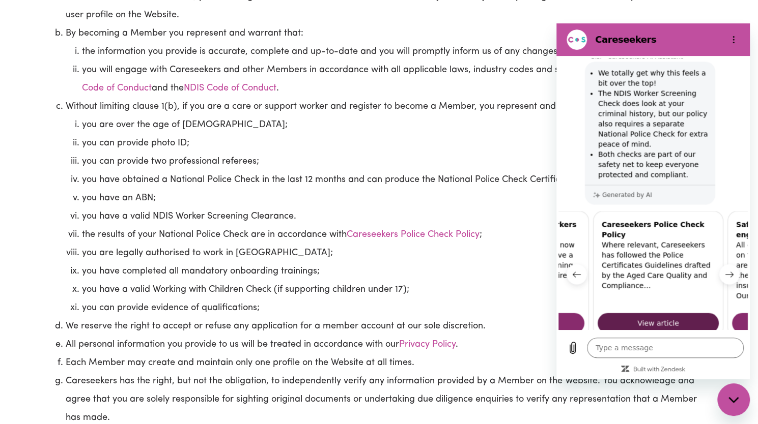
click at [637, 317] on span "View article" at bounding box center [658, 323] width 42 height 12
